Goal: Information Seeking & Learning: Learn about a topic

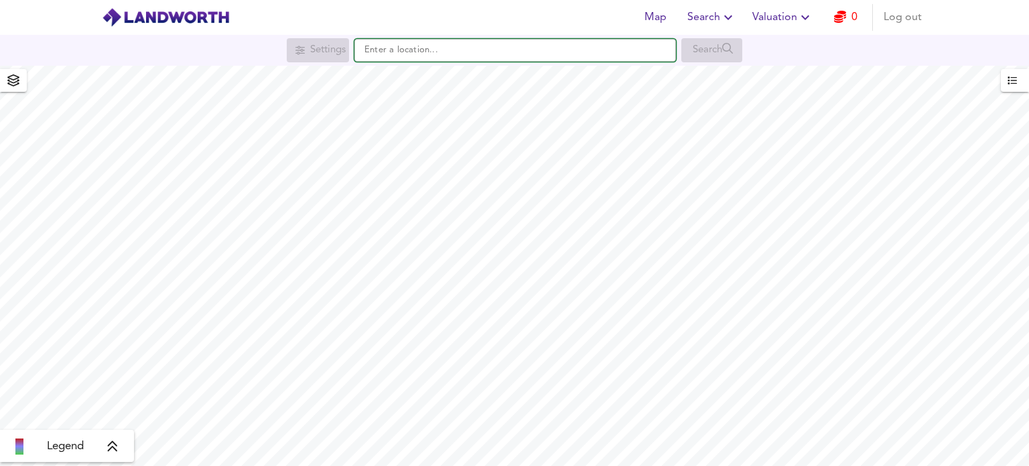
click at [488, 58] on input "text" at bounding box center [515, 50] width 322 height 23
paste input "MK42 9SA"
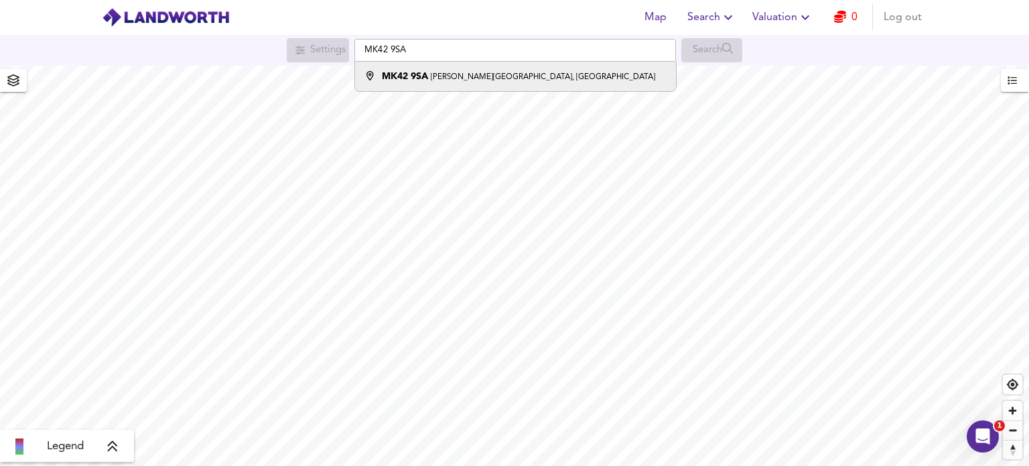
click at [488, 74] on small "Kelvin Avenue, Bedford" at bounding box center [543, 77] width 224 height 8
type input "Kelvin Avenue, Bedford MK42 9SA"
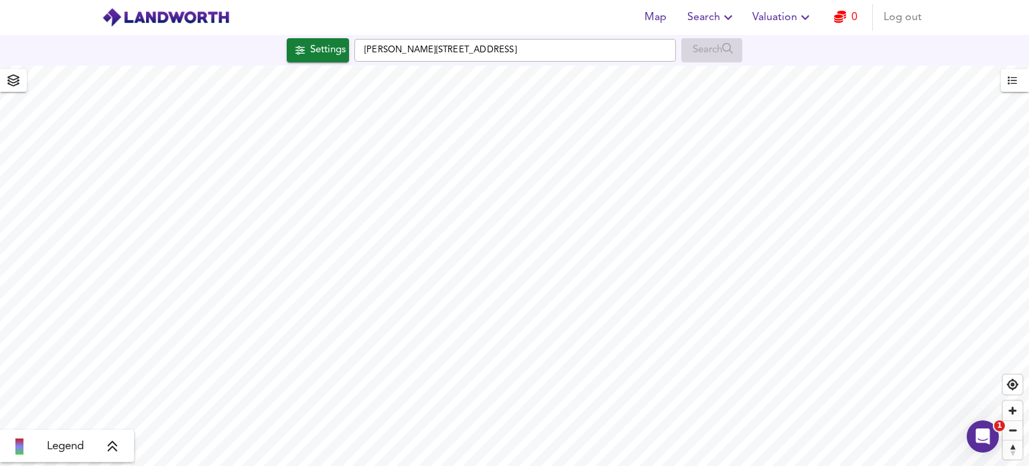
checkbox input "false"
checkbox input "true"
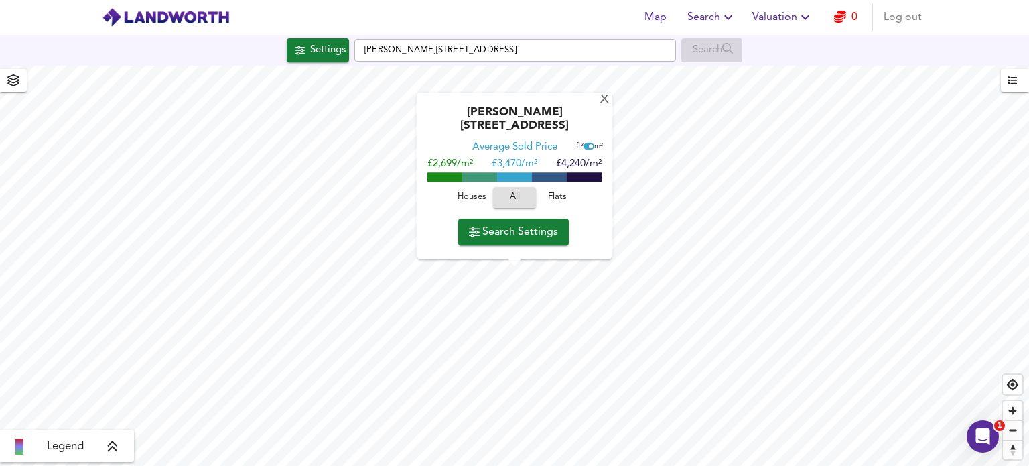
click at [472, 196] on span "Houses" at bounding box center [472, 197] width 36 height 15
